Goal: Task Accomplishment & Management: Use online tool/utility

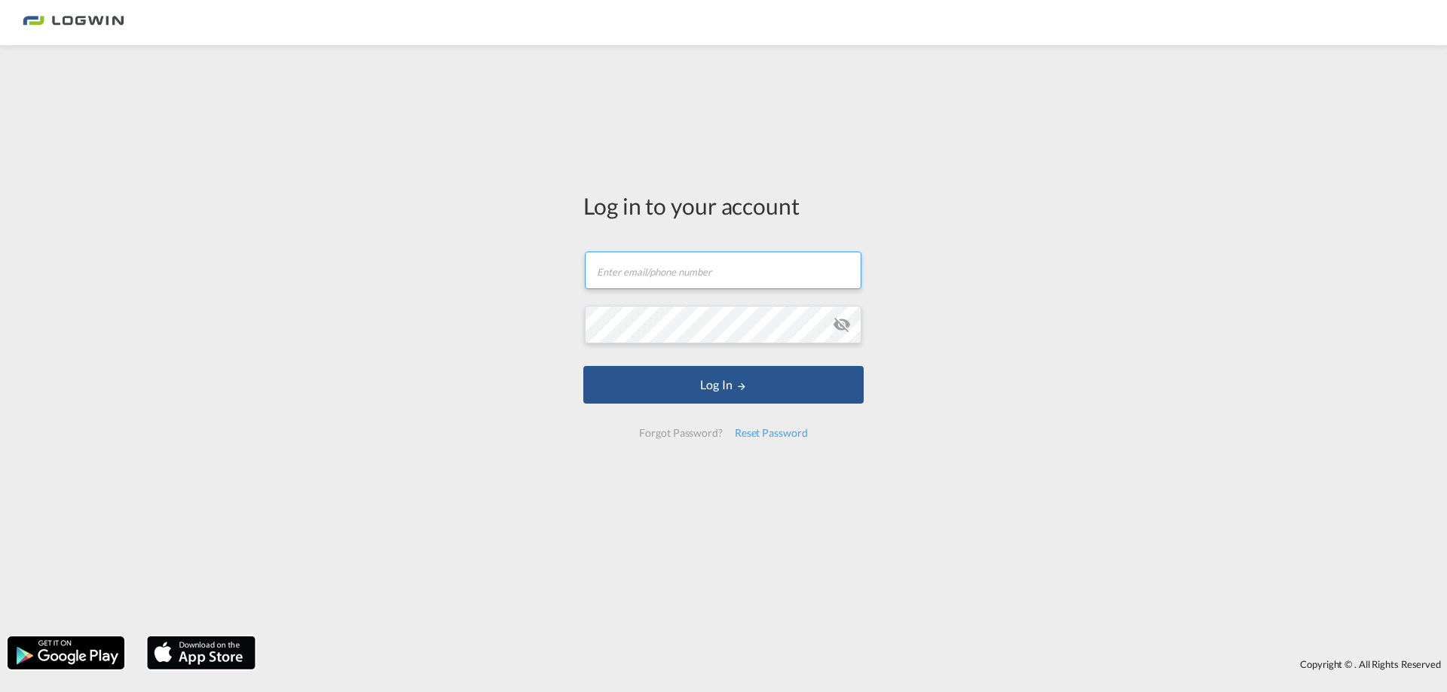
click at [700, 265] on input "text" at bounding box center [723, 271] width 277 height 38
type input "[PERSON_NAME][EMAIL_ADDRESS][PERSON_NAME][DOMAIN_NAME]"
click at [583, 366] on button "Log In" at bounding box center [723, 385] width 280 height 38
